Goal: Information Seeking & Learning: Check status

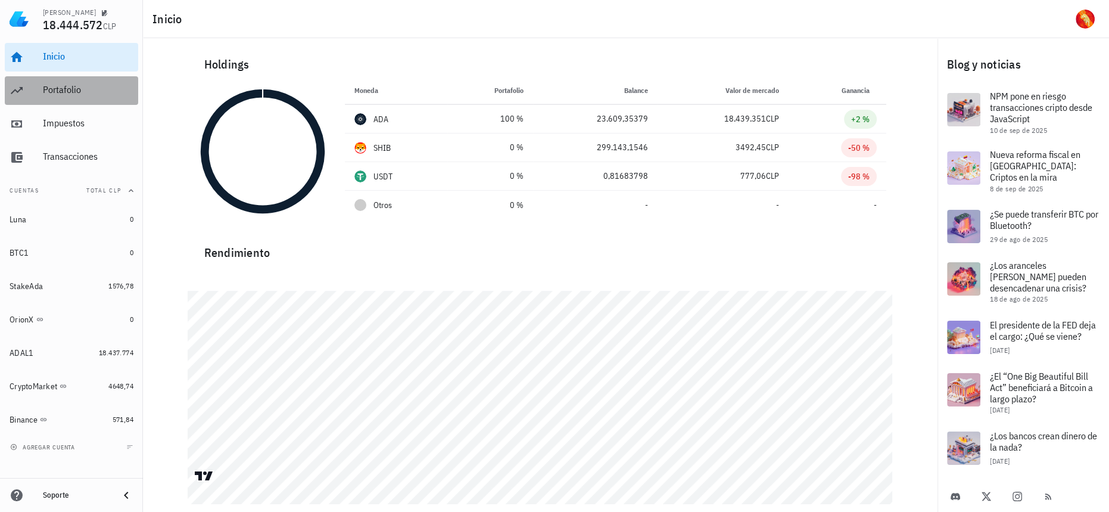
click at [112, 85] on div "Portafolio" at bounding box center [88, 89] width 91 height 11
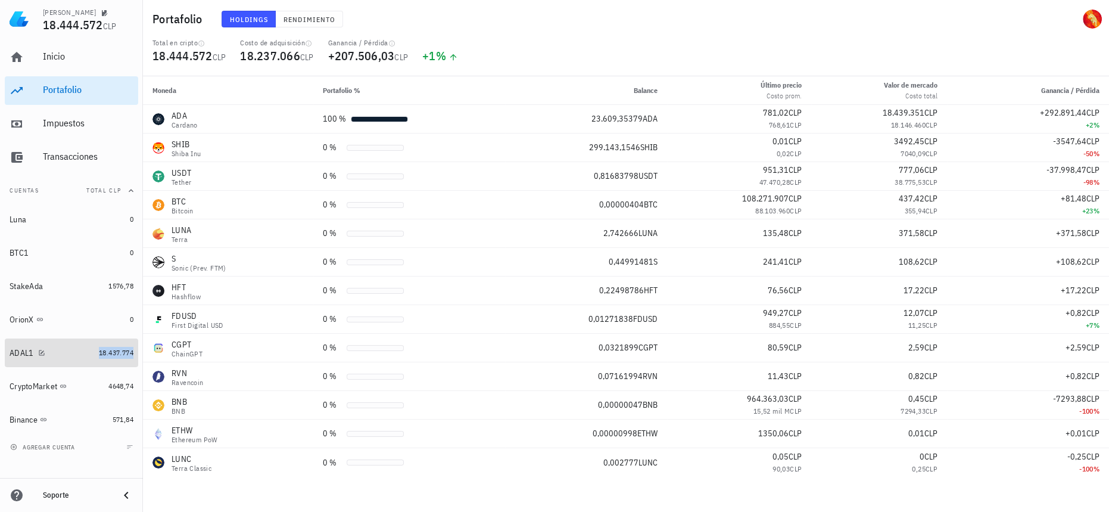
click at [115, 355] on span "18.437.774" at bounding box center [116, 352] width 35 height 9
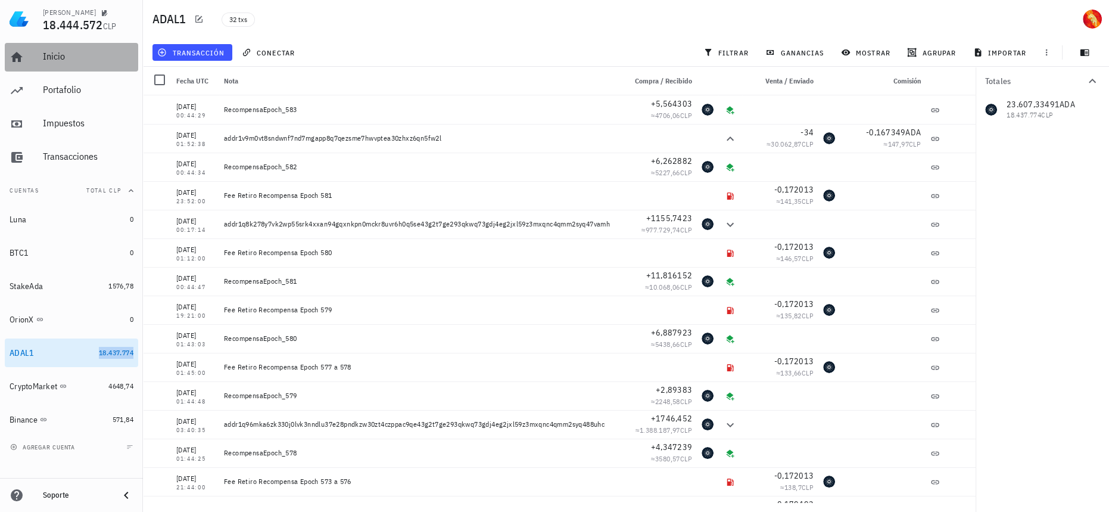
click at [76, 49] on div "Inicio" at bounding box center [88, 56] width 91 height 27
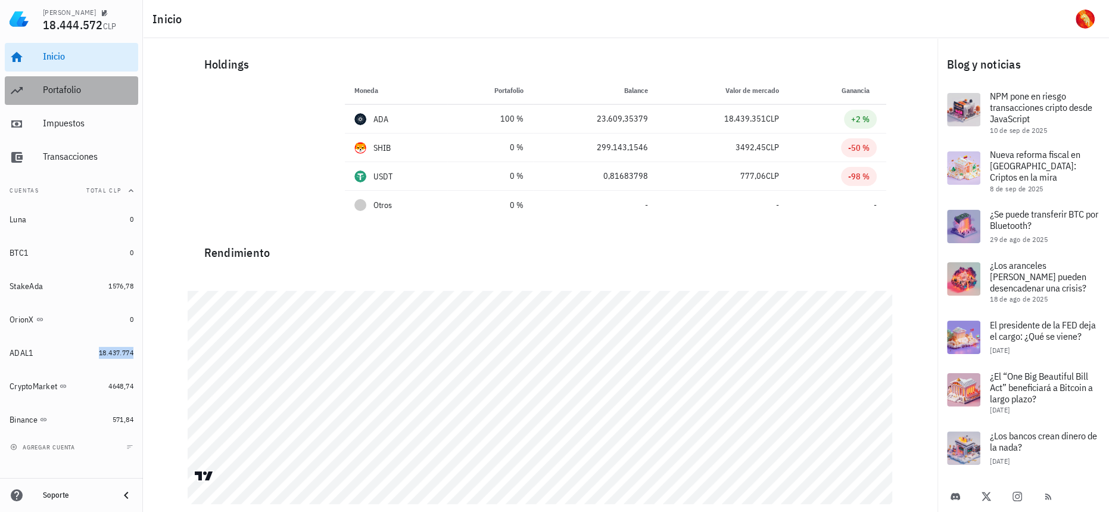
click at [113, 86] on div "Portafolio" at bounding box center [88, 89] width 91 height 11
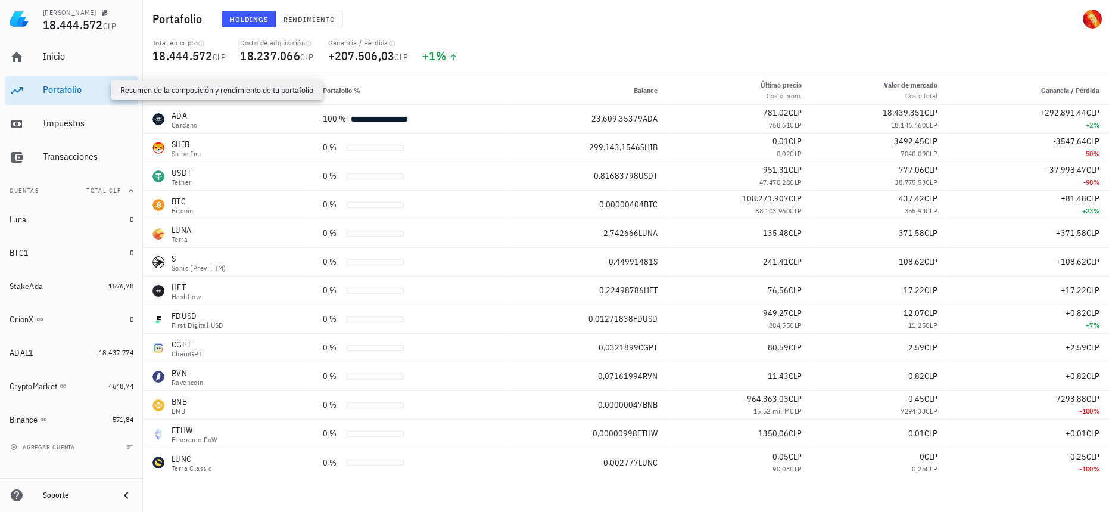
click at [109, 141] on div "Inicio [GEOGRAPHIC_DATA] Impuestos [GEOGRAPHIC_DATA]" at bounding box center [71, 107] width 133 height 138
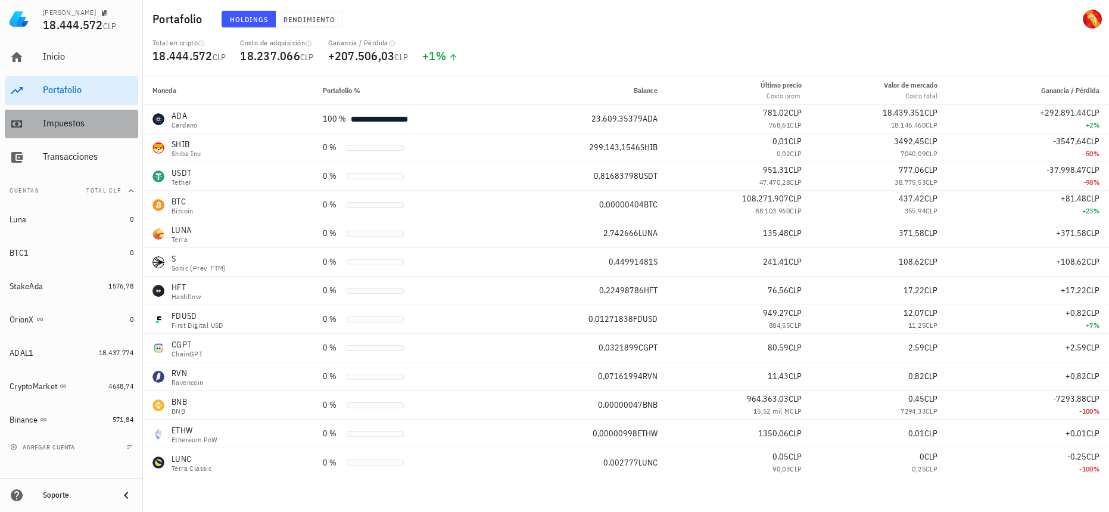
click at [107, 132] on div "Impuestos" at bounding box center [88, 123] width 91 height 27
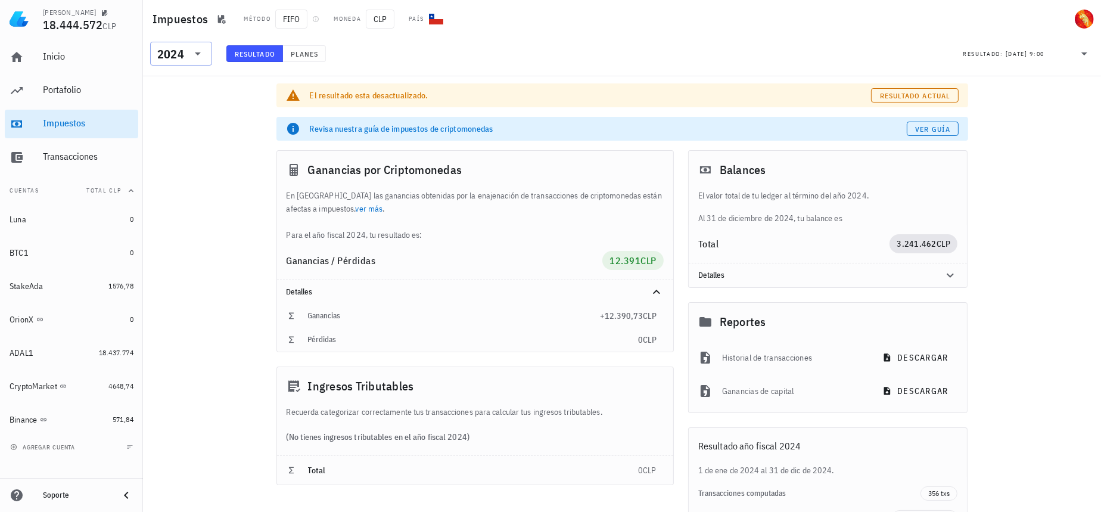
click at [172, 54] on div "2024" at bounding box center [170, 54] width 27 height 12
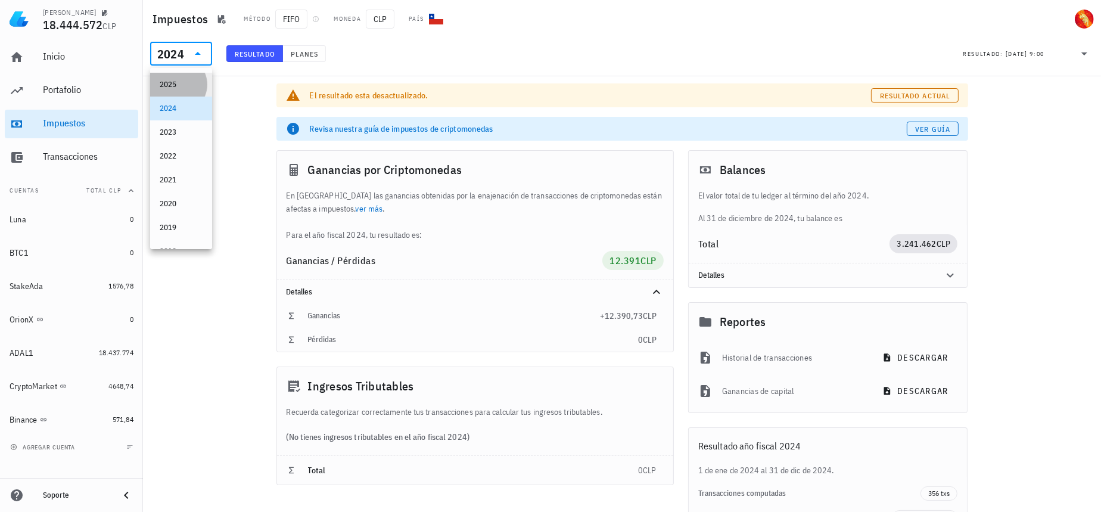
click at [180, 88] on div "2025" at bounding box center [181, 85] width 43 height 10
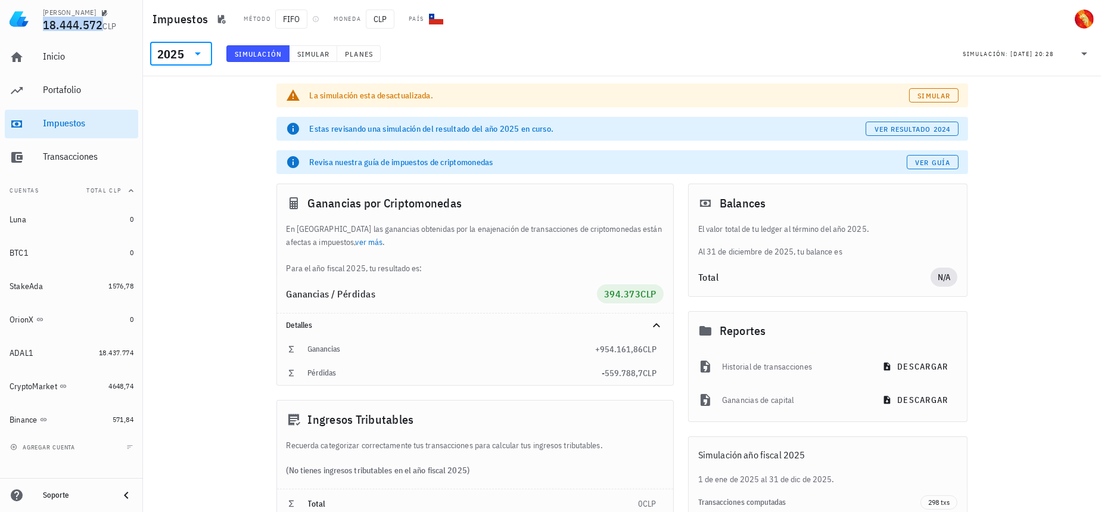
click at [92, 18] on span "18.444.572" at bounding box center [73, 25] width 60 height 16
click at [17, 15] on img at bounding box center [19, 19] width 19 height 19
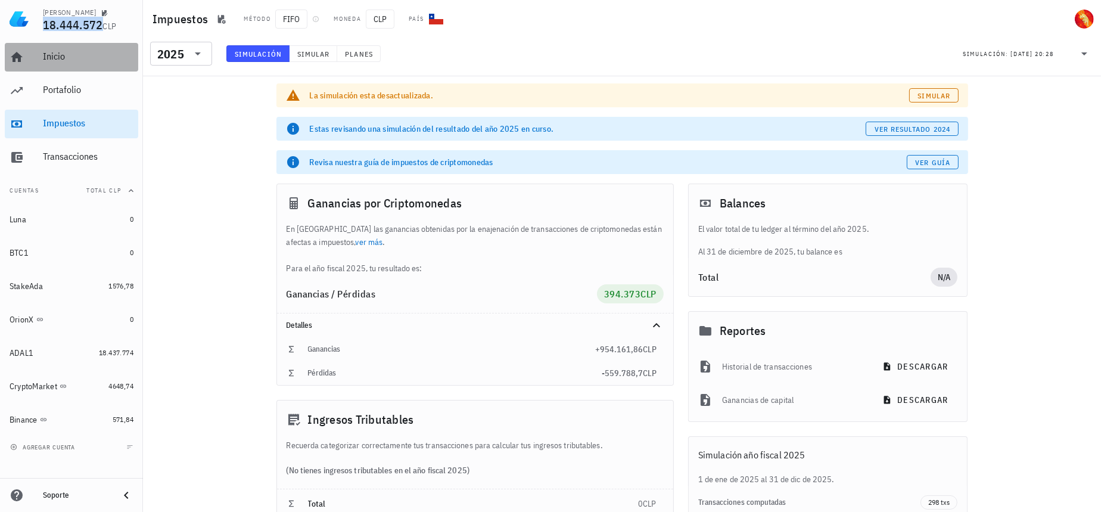
click at [40, 70] on link "Inicio" at bounding box center [71, 57] width 133 height 29
